Goal: Complete application form

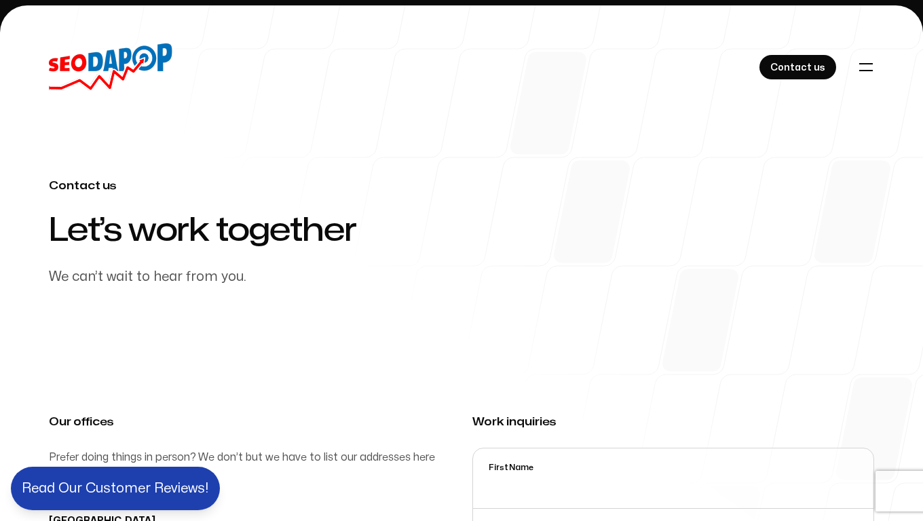
scroll to position [413, 0]
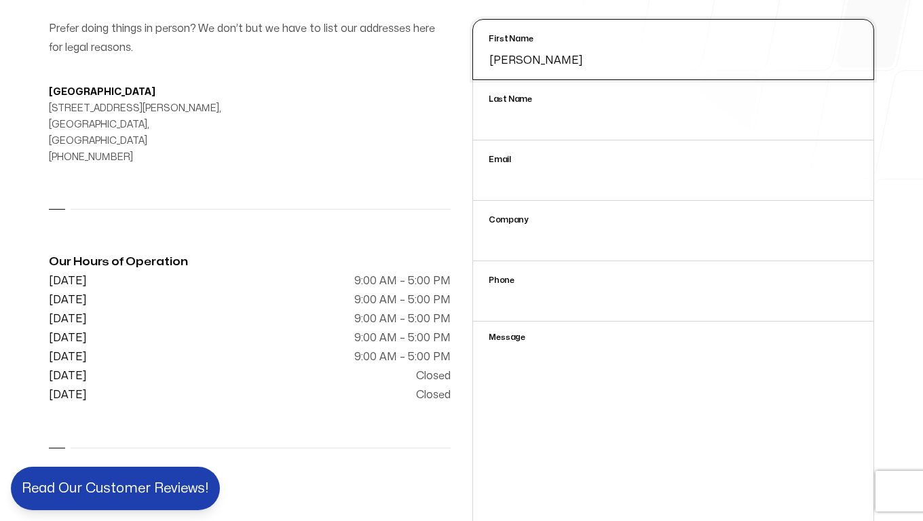
type input "[PERSON_NAME]"
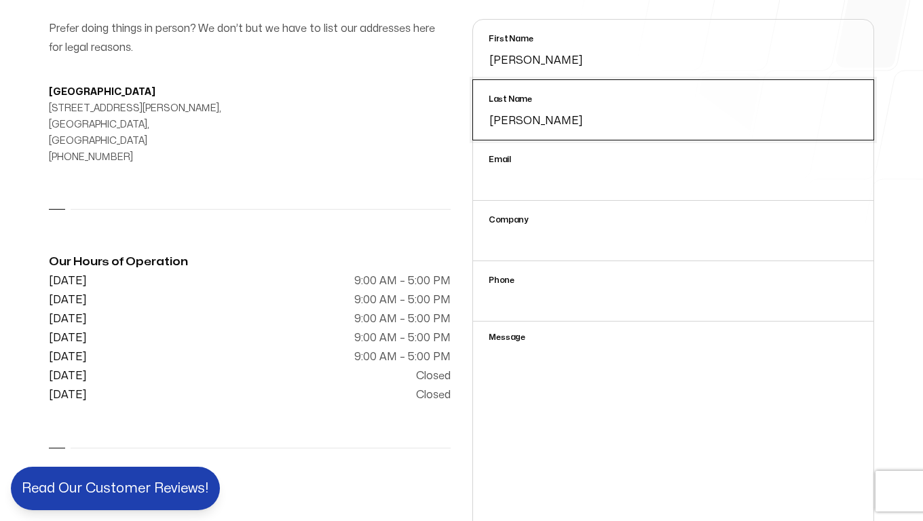
type input "[PERSON_NAME]"
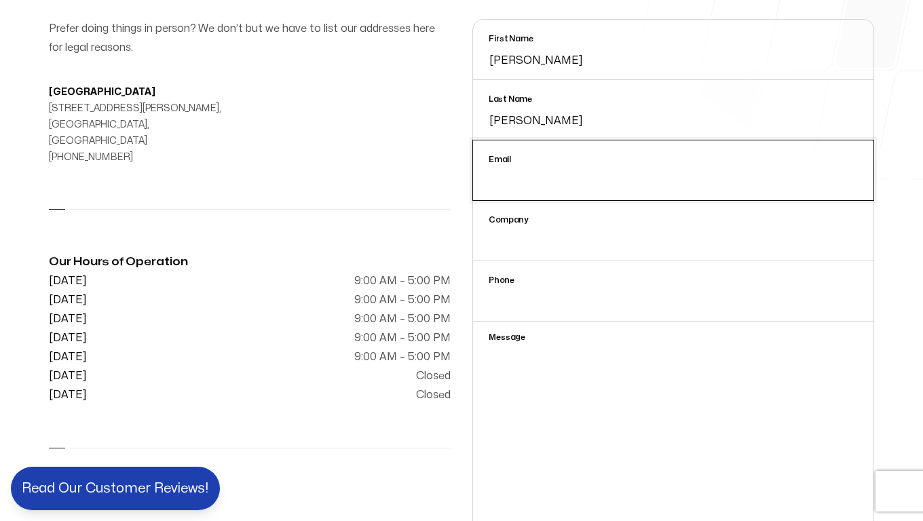
type input "[PERSON_NAME][EMAIL_ADDRESS][DOMAIN_NAME]"
type textarea "0cAFcWeA6Y6cAqP7ZGhQjVx-pUB1SWNq8vtenyeMEWwjA3bHVMA2CM_OD68578VpbDkRQc9y9uRvENf…"
type input "[PERSON_NAME][EMAIL_ADDRESS][DOMAIN_NAME]"
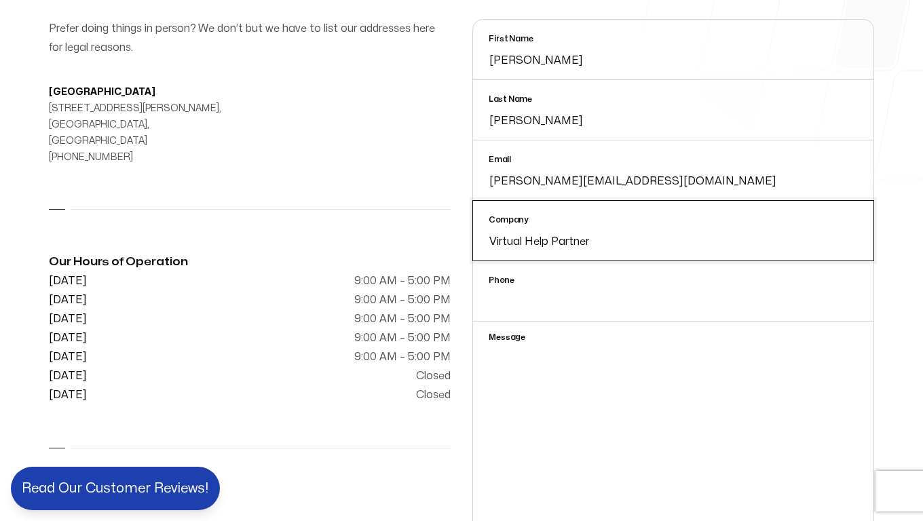
type input "Virtual Help Partner"
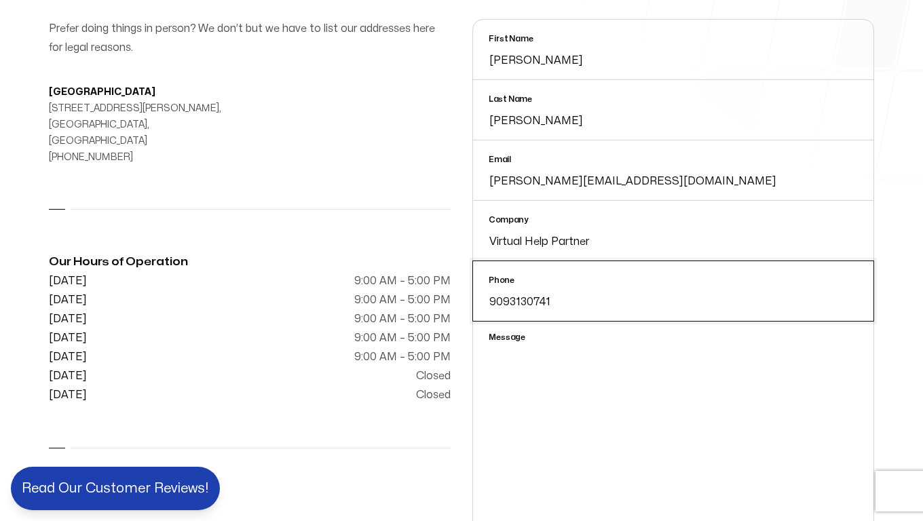
scroll to position [419, 0]
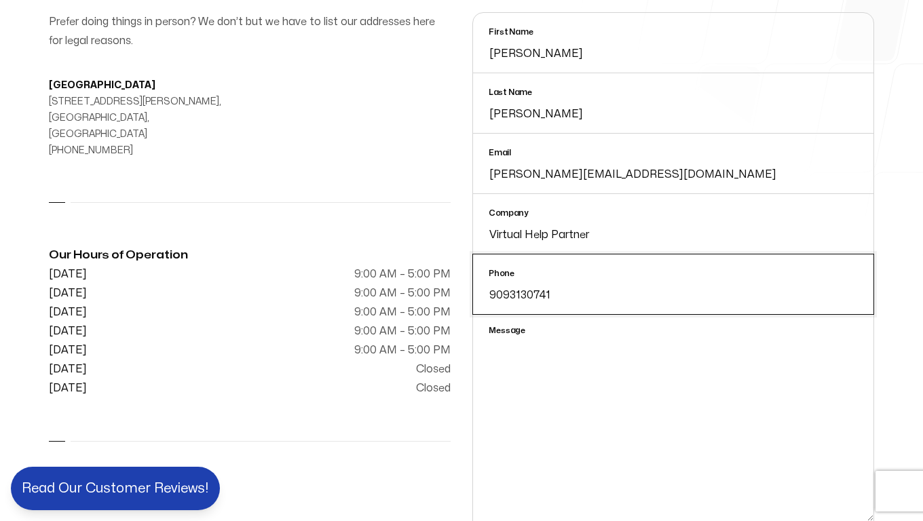
type input "9093130741"
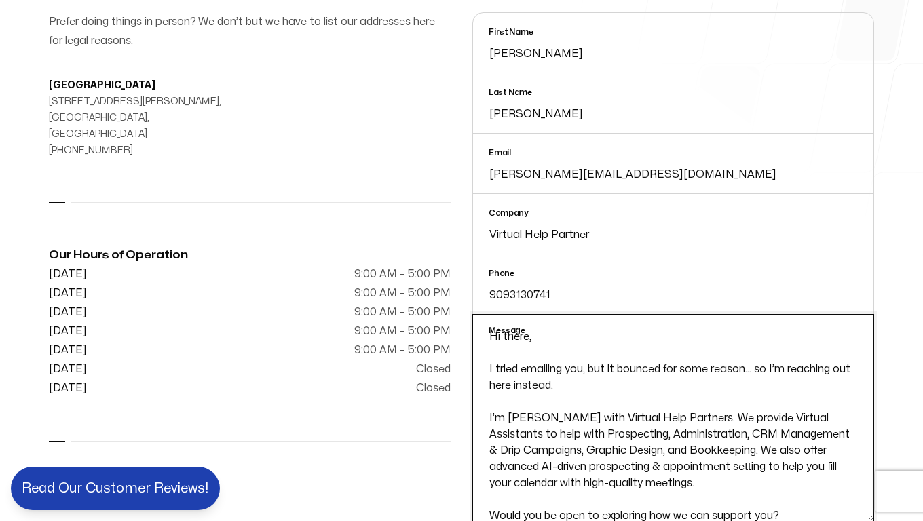
scroll to position [710, 0]
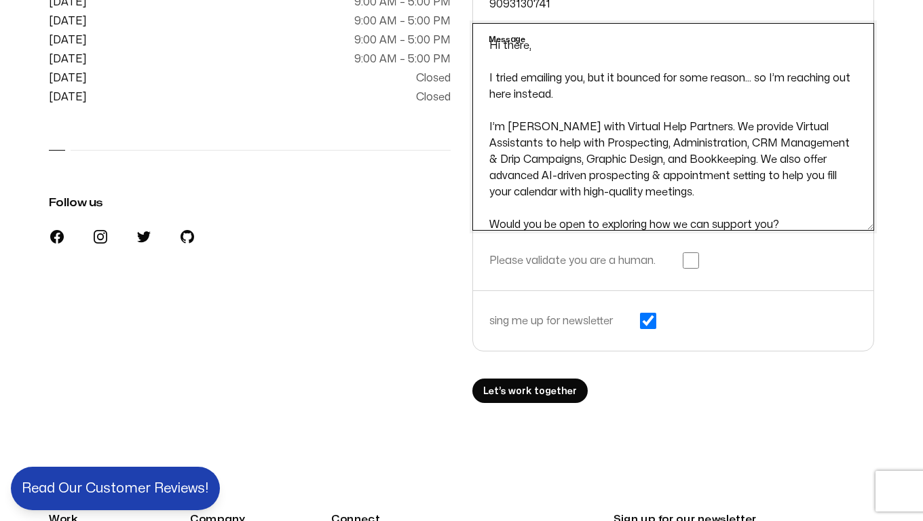
type textarea "Hi there, I tried emailing you, but it bounced for some reason... so I’m reachi…"
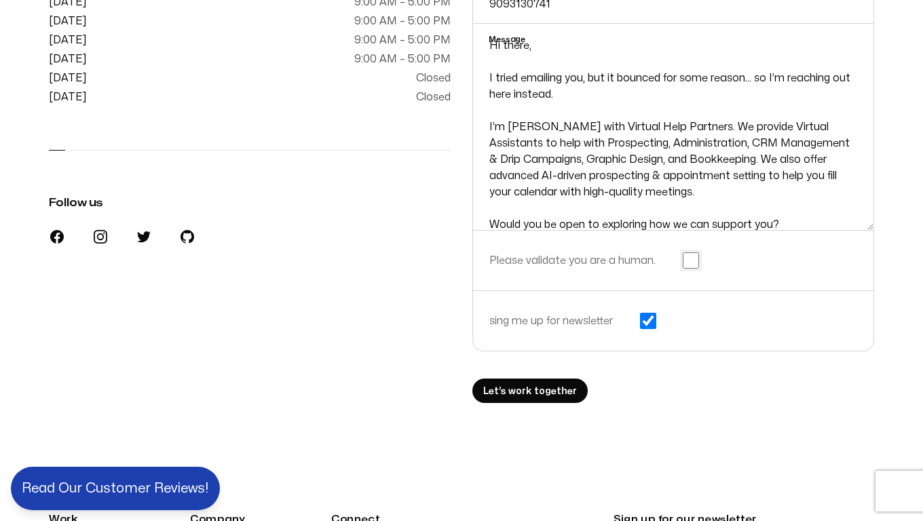
click at [691, 261] on input "checkbox" at bounding box center [691, 260] width 16 height 16
checkbox input "true"
type textarea "0cAFcWeA7PeBE_zXN8Gei0M2_UjTh32Qw7wWfqoxGHEBVxcjsX7wvGmL9vuFtzcQLKkWlf_sMzQrn2q…"
